Goal: Task Accomplishment & Management: Complete application form

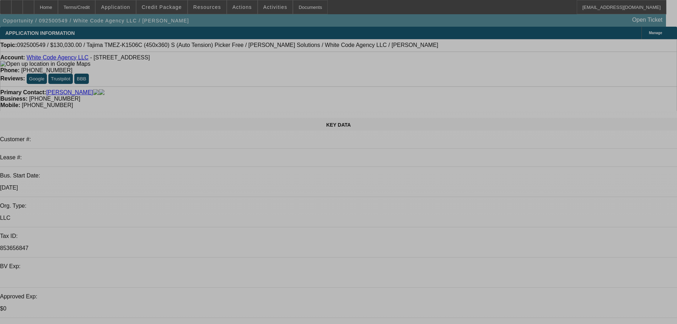
select select "0"
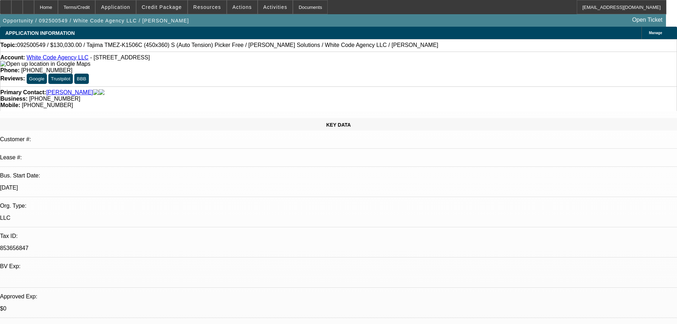
select select "2"
select select "0.1"
select select "4"
select select "0"
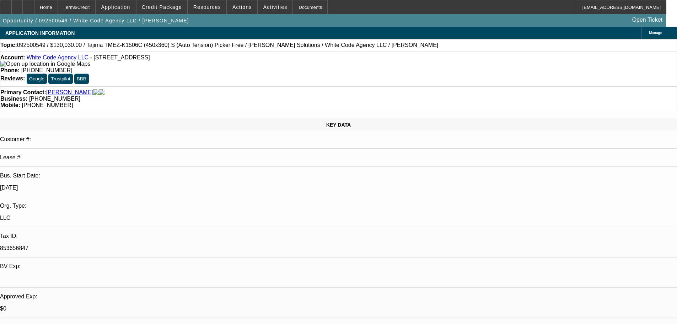
select select "2"
select select "0"
select select "6"
select select "0"
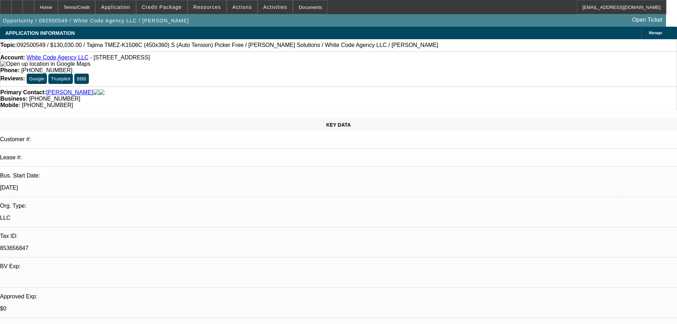
select select "2"
select select "0.1"
select select "4"
select select "0"
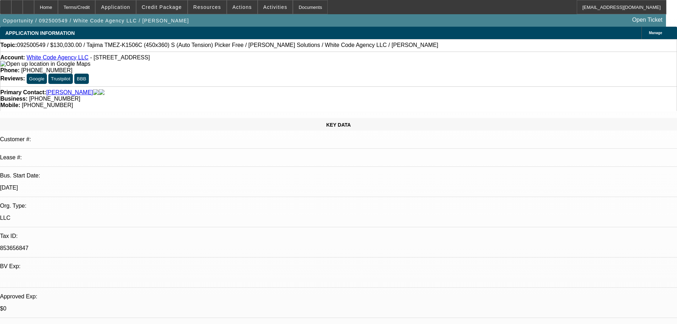
select select "2"
select select "0"
select select "6"
click at [168, 9] on span "Credit Package" at bounding box center [162, 7] width 40 height 6
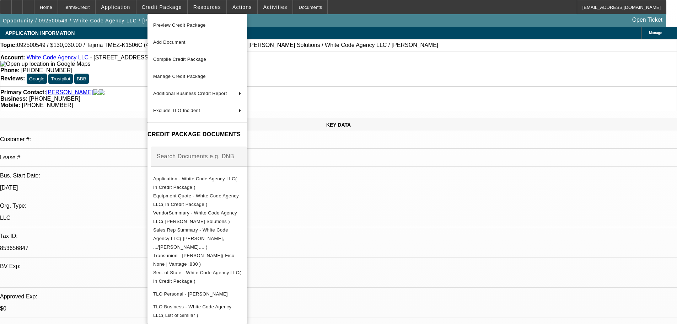
click at [168, 24] on span "Preview Credit Package" at bounding box center [179, 24] width 53 height 5
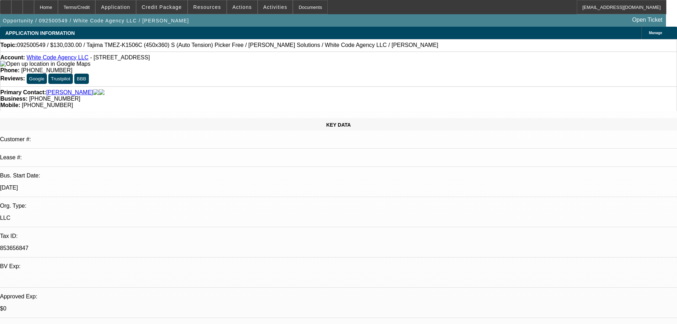
scroll to position [84, 0]
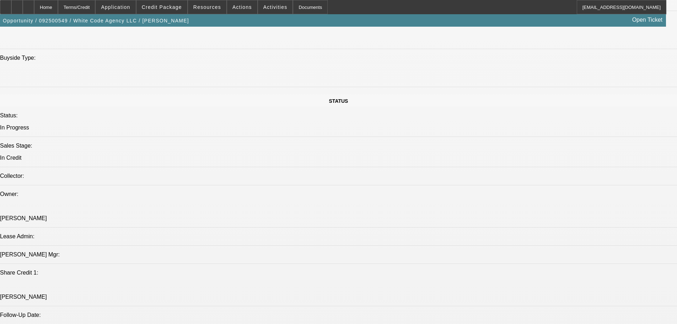
scroll to position [818, 0]
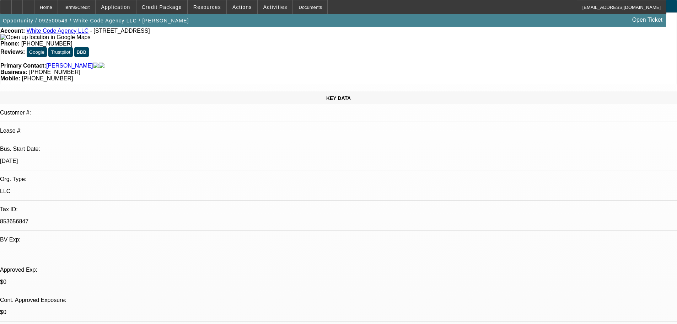
scroll to position [0, 0]
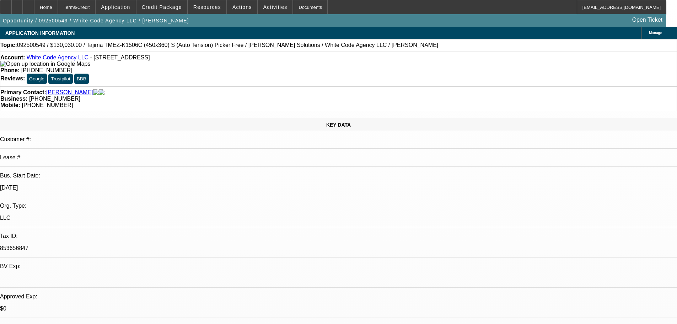
click at [16, 67] on img at bounding box center [45, 64] width 90 height 6
click at [17, 67] on img at bounding box center [45, 64] width 90 height 6
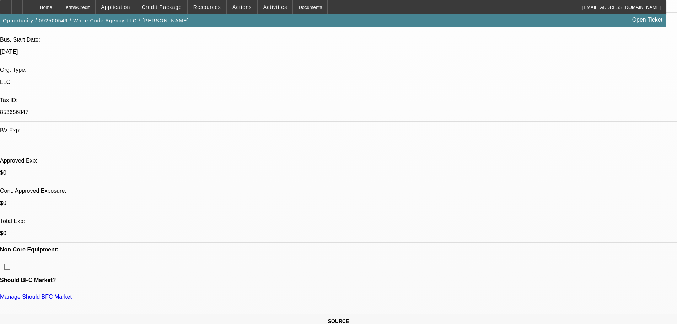
scroll to position [284, 0]
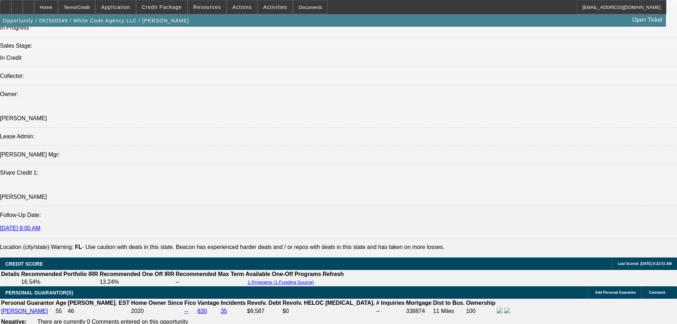
scroll to position [853, 0]
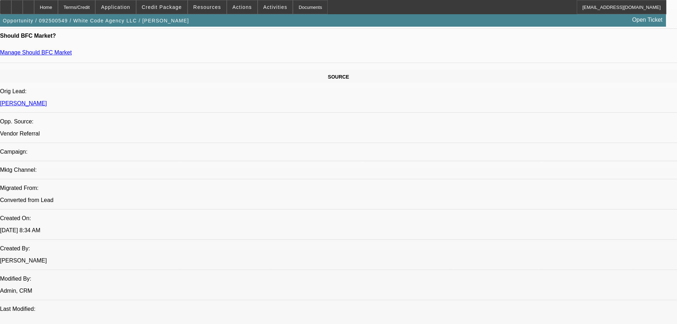
scroll to position [365, 0]
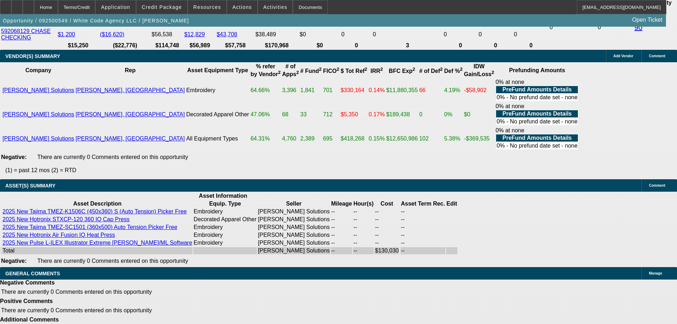
scroll to position [1431, 0]
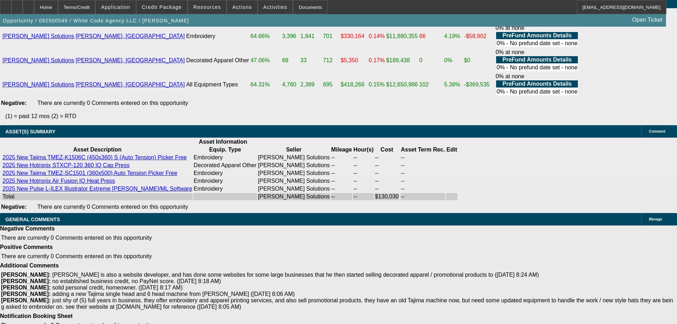
select select "6"
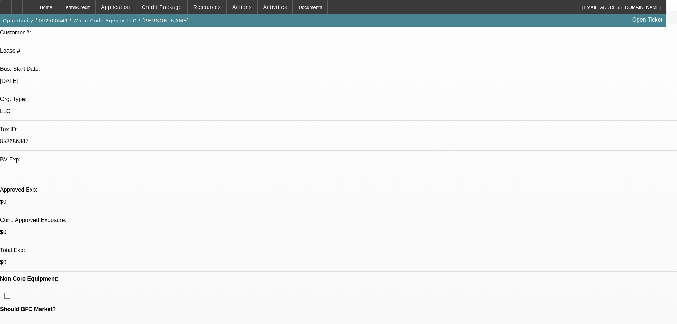
scroll to position [0, 0]
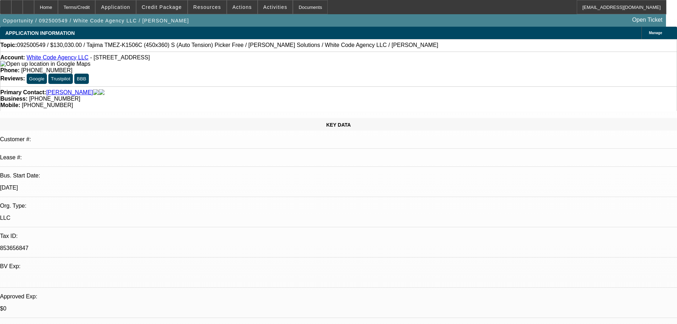
type textarea "GIVEN MY NEGATIVES FEEL FREE TO SELL THIS WEAK DEAL OFF FOR 100% FINANCING AT 6…"
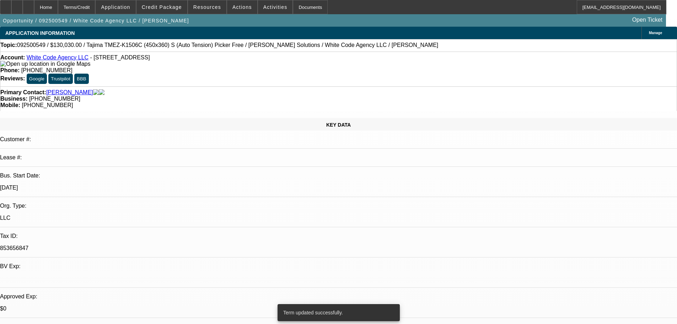
select select "0"
select select "2"
select select "0"
select select "6"
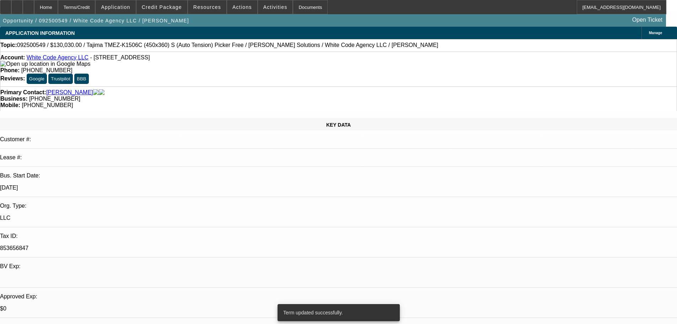
select select "0"
select select "2"
select select "0.1"
select select "4"
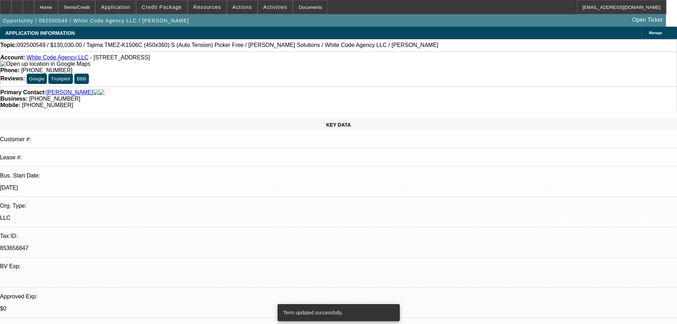
select select "0"
select select "2"
select select "0"
select select "6"
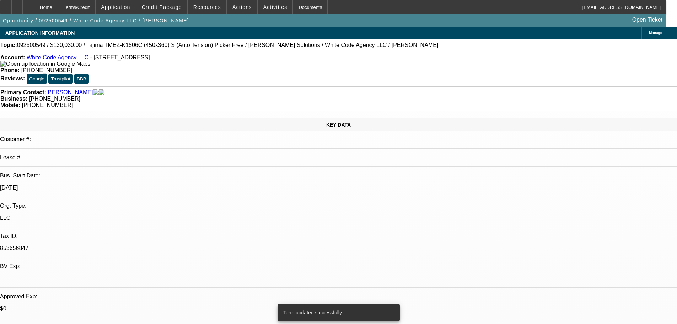
select select "0"
select select "2"
select select "0.1"
select select "4"
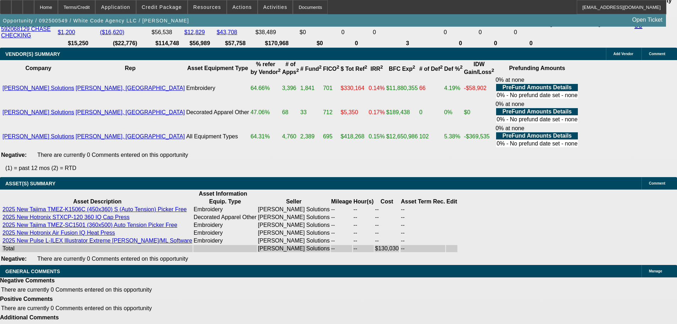
scroll to position [1431, 0]
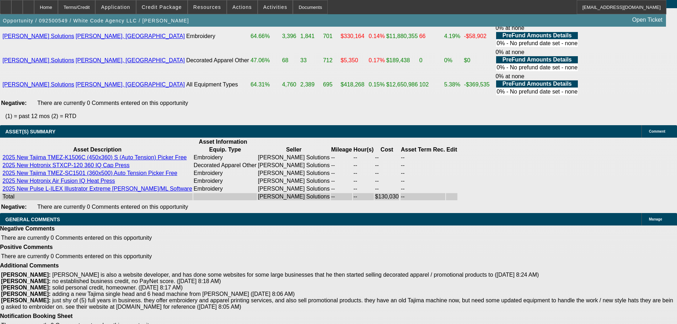
select select "6"
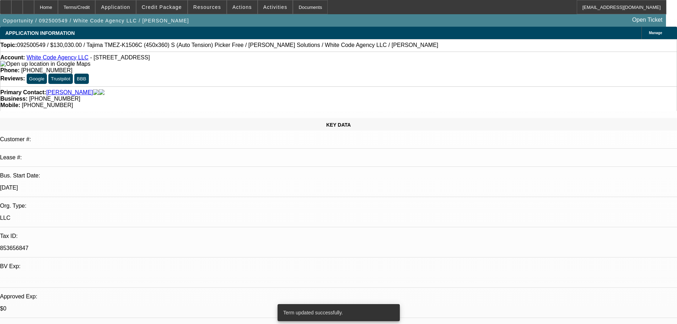
select select "0"
select select "2"
select select "0.1"
select select "4"
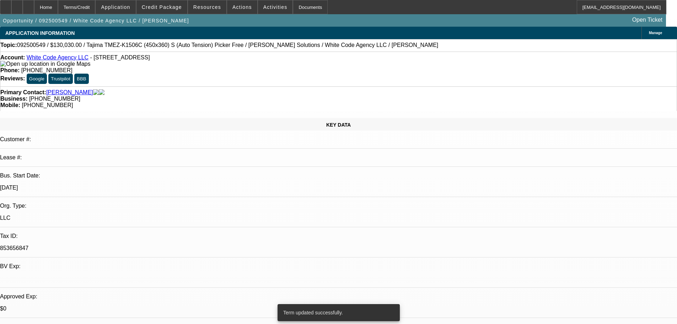
select select "0"
select select "2"
select select "0"
select select "6"
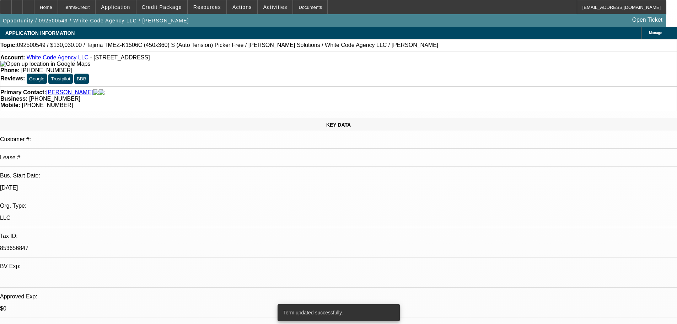
select select "0"
select select "2"
select select "0.1"
select select "4"
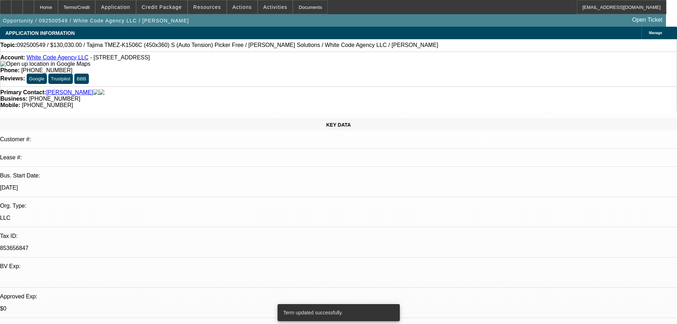
select select "0"
select select "2"
select select "0"
select select "6"
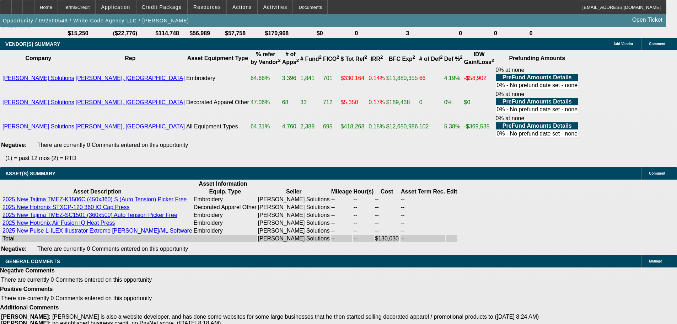
scroll to position [1431, 0]
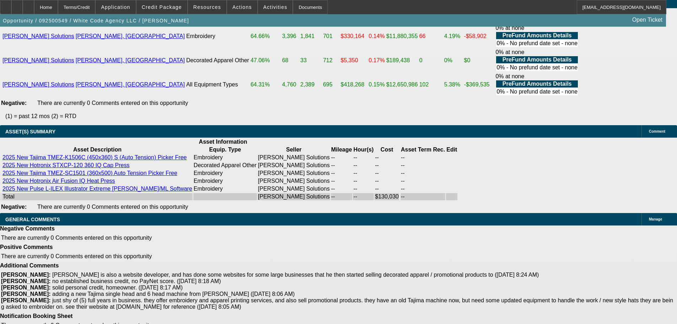
select select "6"
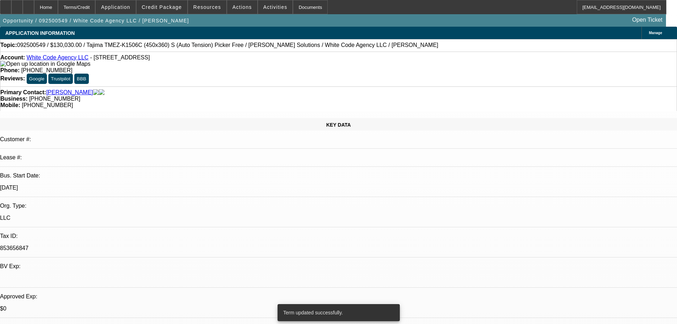
select select "0"
select select "2"
select select "0"
select select "6"
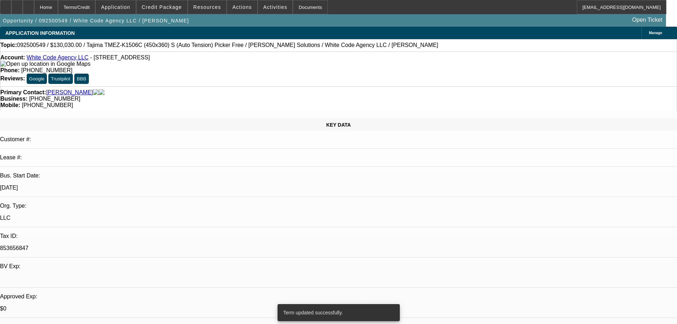
select select "0"
select select "2"
select select "0.1"
select select "4"
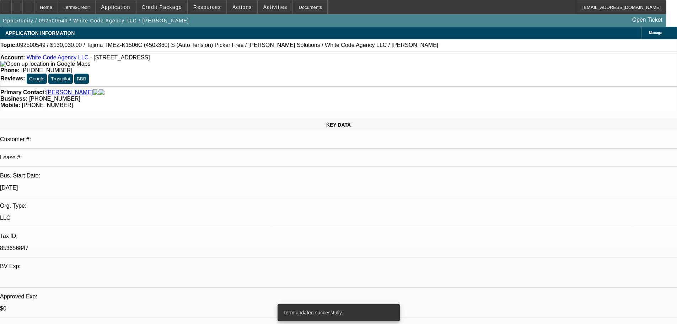
select select "0"
select select "2"
select select "0"
select select "6"
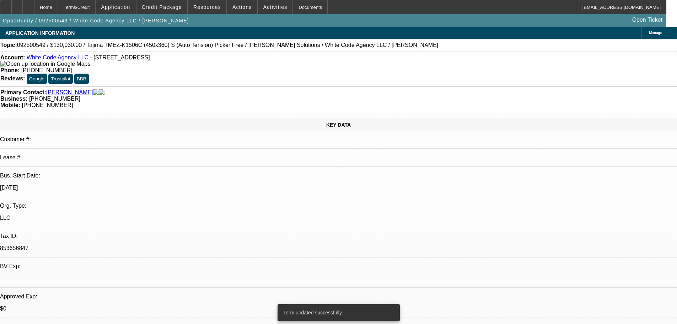
select select "0"
select select "2"
select select "0.1"
select select "4"
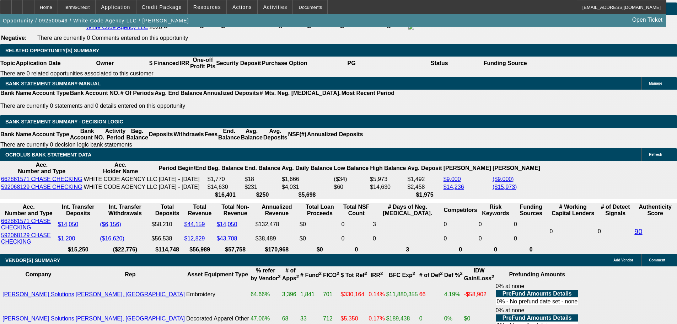
scroll to position [1431, 0]
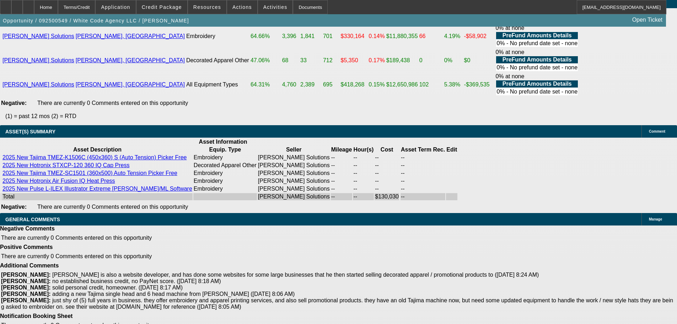
select select "6"
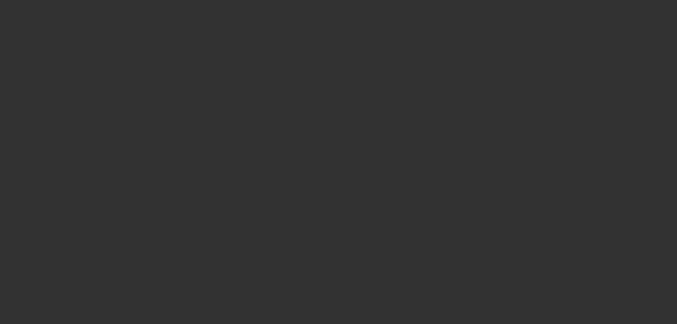
scroll to position [0, 0]
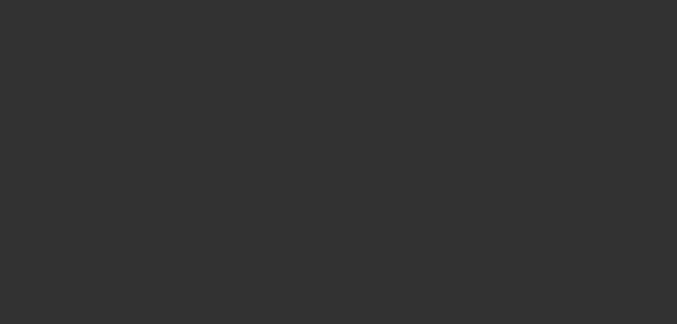
select select "0"
select select "2"
select select "0.1"
select select "4"
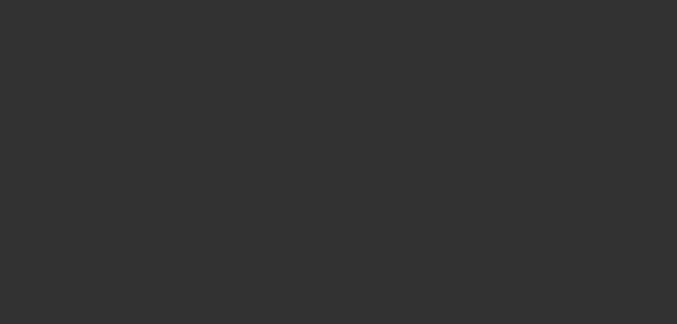
select select "0"
select select "2"
select select "0"
select select "6"
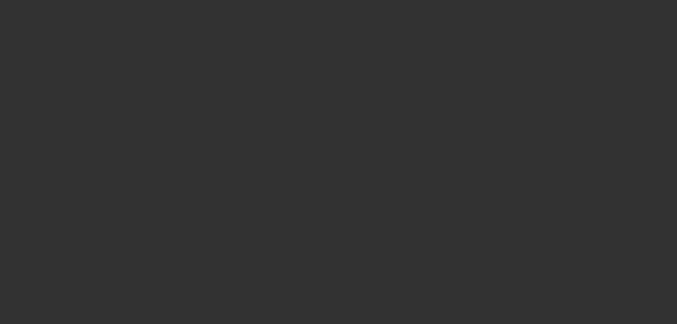
select select "0"
select select "2"
select select "0.1"
select select "4"
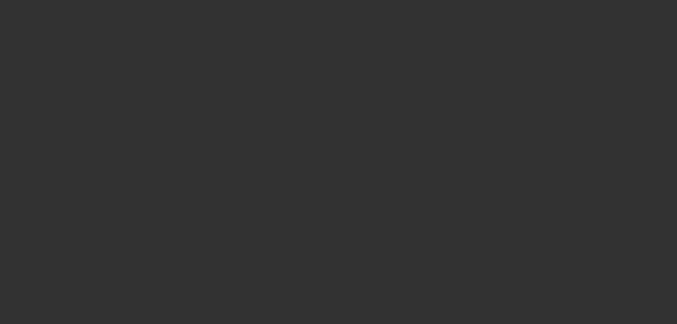
select select "0"
select select "2"
select select "0"
select select "6"
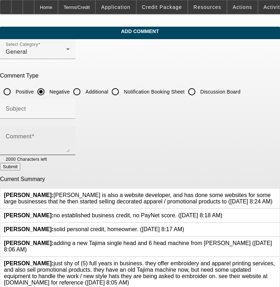
click at [38, 139] on textarea "Comment" at bounding box center [38, 143] width 64 height 17
click at [66, 139] on textarea "$4K AIR," at bounding box center [38, 143] width 64 height 17
click at [70, 139] on textarea "$4K AIR, MOST REV CLOSED," at bounding box center [38, 143] width 64 height 17
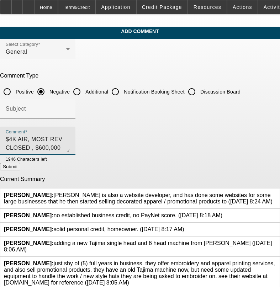
click at [70, 140] on textarea "$4K AIR, MOST REV CLOSED , $600,000 FORECLOSURE 2017," at bounding box center [38, 143] width 64 height 17
click at [70, 138] on textarea "$4K AIR, MOST REV CLOSED , $600,000 FORECLOSURE 2017, OLDER BK NOTED, NUMEROUS …" at bounding box center [38, 143] width 64 height 17
click at [70, 137] on textarea "$4K AIR, MOST REV CLOSED , $600,000 FORECLOSURE 2017, NUMEROUS BUSINESSES ASSCO…" at bounding box center [38, 143] width 64 height 17
click at [70, 146] on textarea "$4K AIR, MOST REV CLOSED , $600,000 FORECLOSURE 2017, NUMEROUS PRIOR AND CURREN…" at bounding box center [38, 143] width 64 height 17
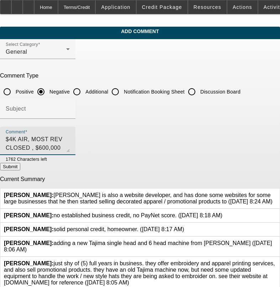
click at [18, 137] on textarea "$4K AIR, MOST REV CLOSED , $600,000 FORECLOSURE 2017, NUMEROUS PRIOR AND CURREN…" at bounding box center [38, 143] width 64 height 17
click at [70, 145] on textarea "4 TERM SETS, $4K AIR, MOST REV CLOSED , $600,000 FORECLOSURE 2017, NUMEROUS PRI…" at bounding box center [38, 143] width 64 height 17
click at [70, 147] on textarea "4 TERM SETS, $4K AIR, MOST REV CLOSED , $600,000 FORECLOSURE 2017, NUMEROUS PRI…" at bounding box center [38, 143] width 64 height 17
click at [70, 146] on textarea "4 TERM SETS, $4K AIR, MOST REV CLOSED , $600,000 FORECLOSURE 2017, NUMEROUS PRI…" at bounding box center [38, 143] width 64 height 17
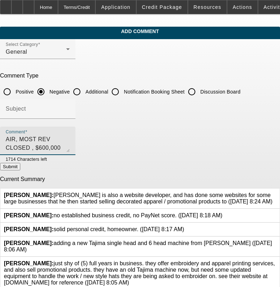
scroll to position [15, 0]
type textarea "4 TERM SETS, $4K AIR, MOST REV CLOSED , $600,000 FORECLOSURE 2017, NUMEROUS PRI…"
click at [20, 167] on button "Submit" at bounding box center [10, 166] width 20 height 7
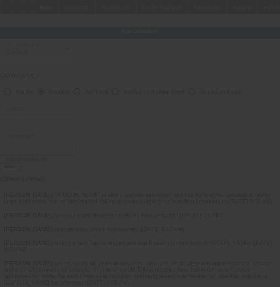
scroll to position [0, 0]
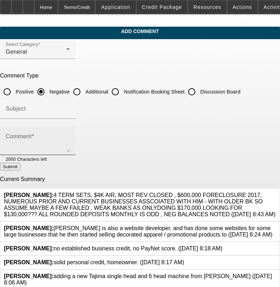
click at [70, 137] on textarea "Comment" at bounding box center [38, 143] width 64 height 17
click at [17, 136] on div "Comment FEEL FREE TO GOOGLE THEIR NAME AS THEY ARE A BUSINESS CONSULTING FIRM??" at bounding box center [37, 141] width 75 height 28
click at [17, 137] on div "Comment FEEL FREE TO GOOGLE THEIR NAME AS THEY ARE A BUSINESS CONSULTING FIRM??" at bounding box center [37, 141] width 75 height 28
click at [19, 138] on textarea "FEEL FREE TO GOOGLE THEIR NAME AS THEY ARE A BUSINESS CONSULTING FIRM??" at bounding box center [38, 143] width 64 height 17
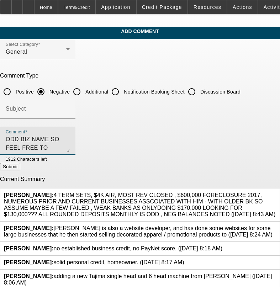
click at [70, 139] on textarea "ODD BIZ NAME SO FEEL FREE TO GOOGLE THEIR NAME AS THEY ARE A BUSINESS CONSULTIN…" at bounding box center [38, 143] width 64 height 17
click at [70, 138] on textarea "ODD BIZ NAME SO FEEL FREE TO GOOGLE THEIR NAME AS THEY ARE A BUSINESS CONSULTIN…" at bounding box center [38, 143] width 64 height 17
type textarea "ODD BIZ NAME SO FEEL FREE TO GOOGLE THEIR NAME AS THEY ARE A BUSINESS CONSULTIN…"
click at [20, 170] on button "Submit" at bounding box center [10, 166] width 20 height 7
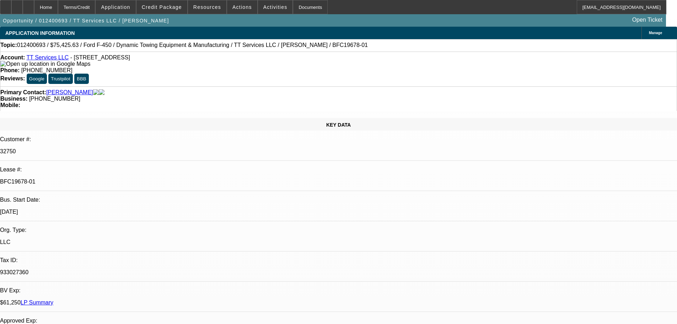
select select "0"
select select "2"
select select "0.1"
select select "4"
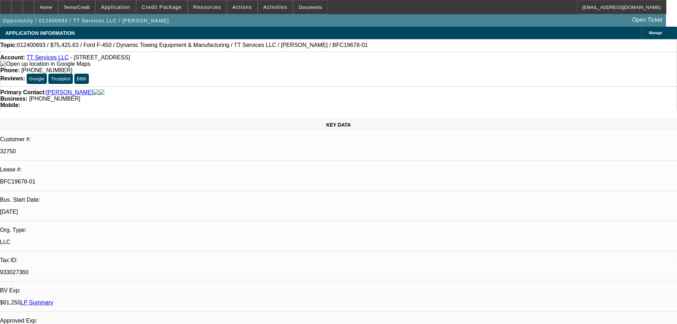
select select "0"
select select "2"
select select "0.1"
select select "4"
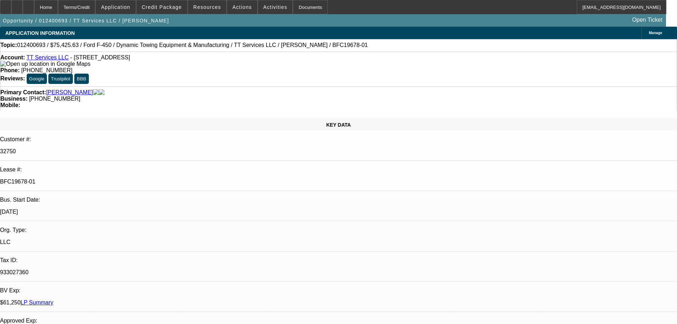
select select "0"
select select "2"
select select "0.1"
select select "4"
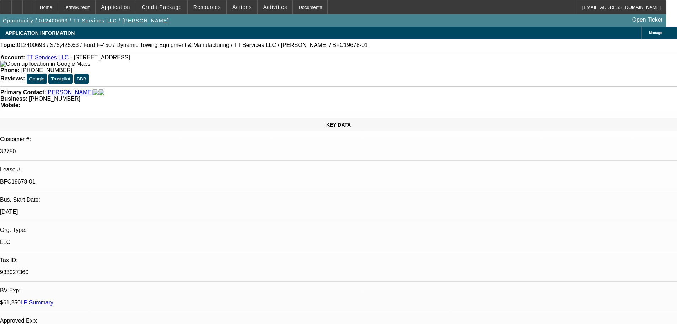
click at [53, 299] on link "LP Summary" at bounding box center [37, 302] width 33 height 6
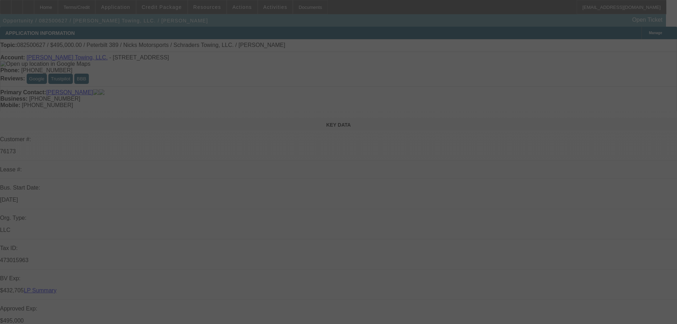
select select "0"
select select "2"
select select "0.1"
select select "4"
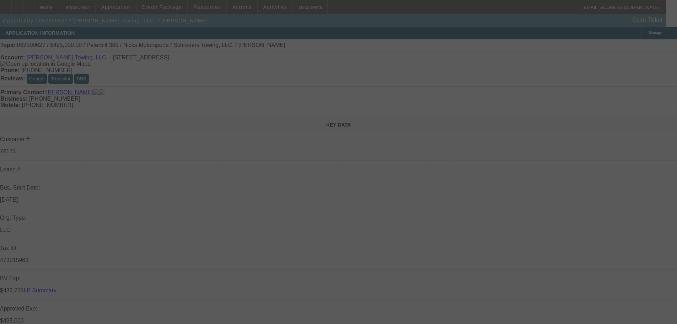
select select "0"
select select "2"
select select "0.1"
select select "4"
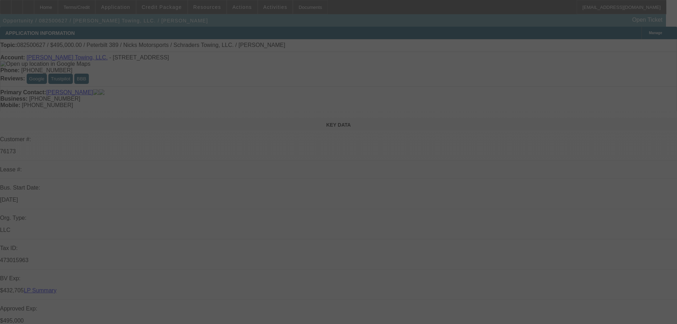
select select "0"
select select "2"
select select "0.1"
select select "4"
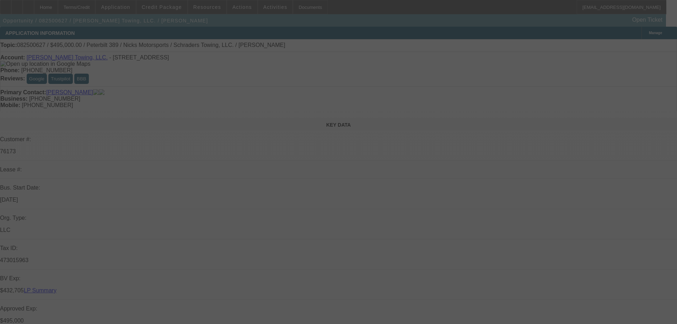
select select "0"
select select "2"
select select "0.1"
select select "4"
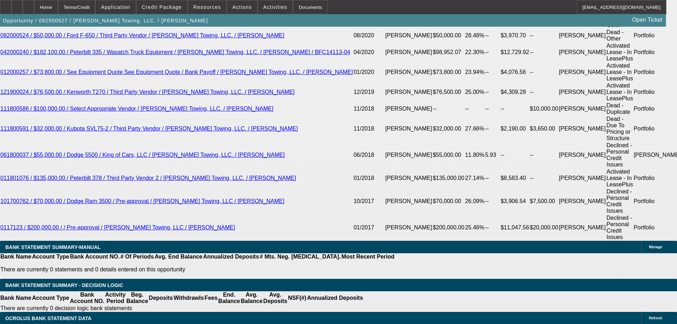
scroll to position [1422, 0]
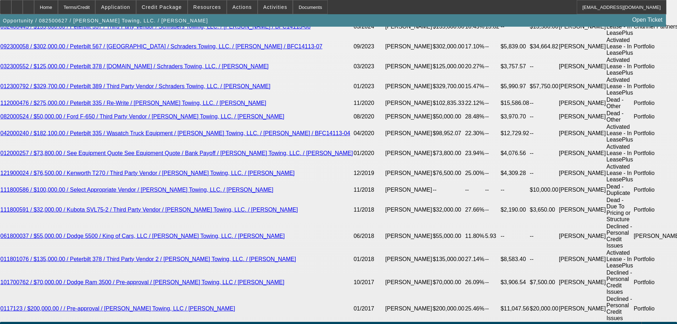
scroll to position [1351, 0]
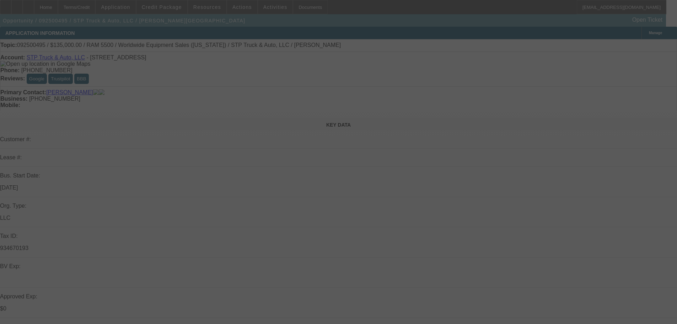
select select "0"
select select "2"
select select "0.1"
select select "4"
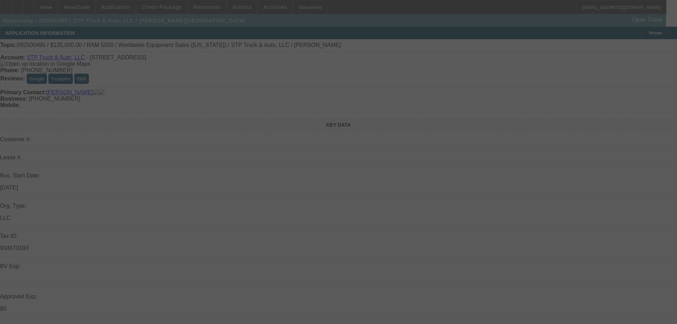
select select "0.2"
select select "2"
select select "0.1"
select select "4"
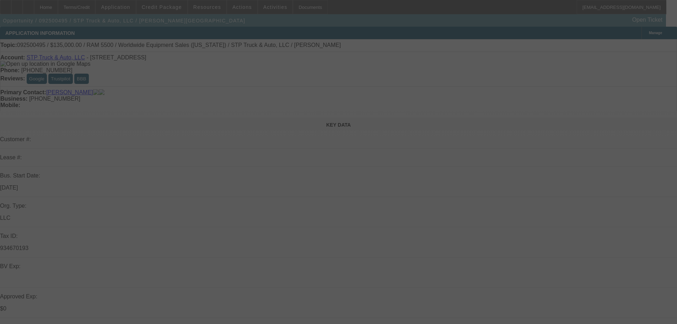
select select "0"
select select "2"
select select "0.1"
select select "4"
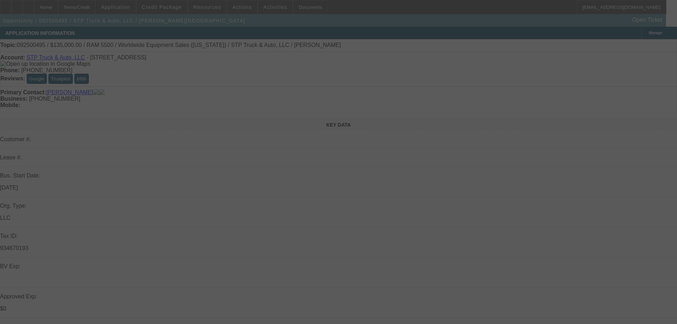
select select "0"
select select "2"
select select "0"
select select "6"
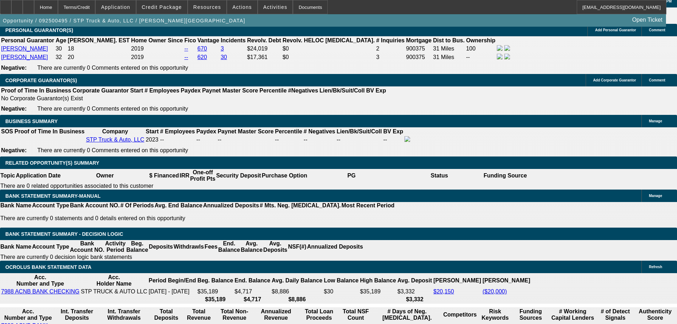
scroll to position [1031, 0]
